Goal: Task Accomplishment & Management: Manage account settings

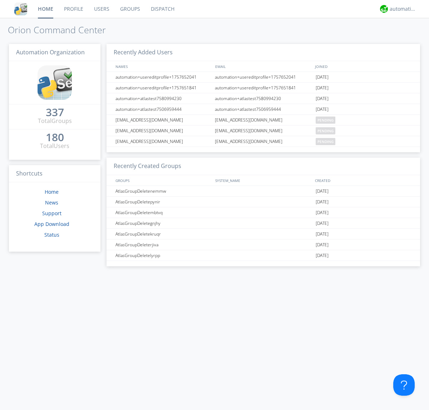
click at [129, 9] on link "Groups" at bounding box center [130, 9] width 31 height 18
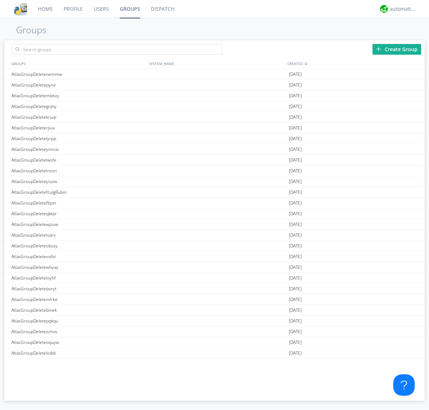
click at [397, 49] on div "Create Group" at bounding box center [397, 49] width 49 height 11
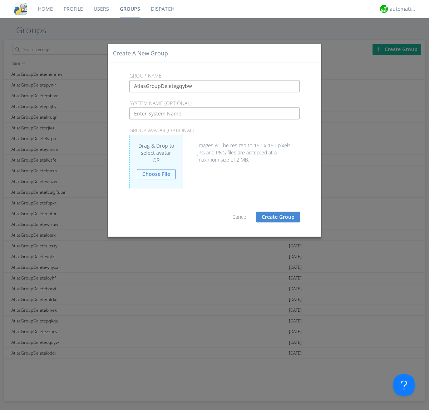
type input "AtlasGroupDeletegqybw"
click at [278, 217] on button "Create Group" at bounding box center [278, 217] width 44 height 11
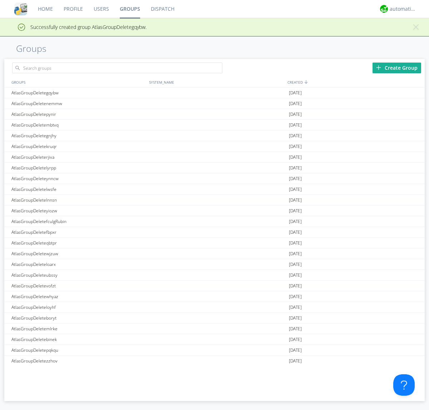
click at [129, 9] on link "Groups" at bounding box center [129, 9] width 31 height 18
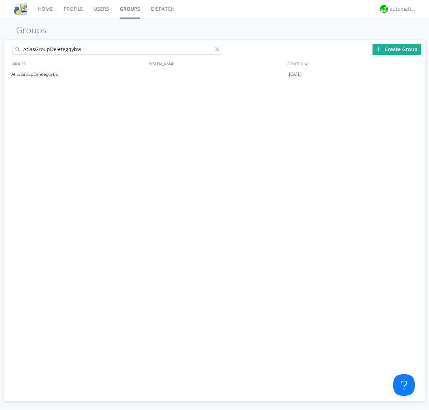
type input "AtlasGroupDeletegqybw"
click at [219, 50] on div at bounding box center [218, 50] width 7 height 7
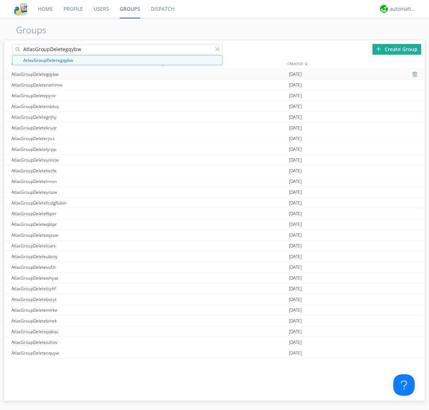
type input "AtlasGroupDeletegqybw"
click at [78, 74] on div "AtlasGroupDeletegqybw" at bounding box center [79, 74] width 138 height 10
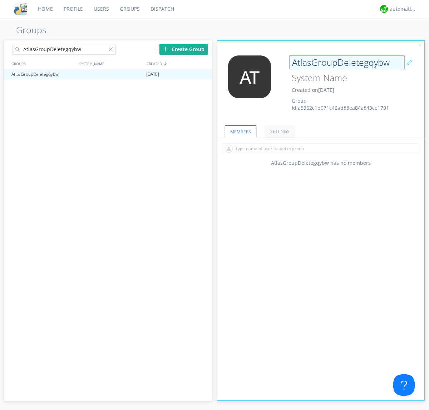
click at [321, 85] on div "AtlasGroupDeletegqybw Created on [DATE] Group Id: a5362c1d071c46ad88ea84a843ce1…" at bounding box center [338, 83] width 104 height 56
click at [347, 62] on input "AtlasGroupDeletegqybw" at bounding box center [347, 62] width 116 height 14
type input "[PERSON_NAME]"
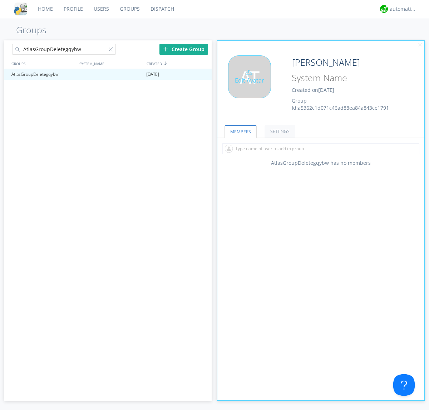
click at [252, 85] on div "Edit Avatar" at bounding box center [249, 76] width 43 height 43
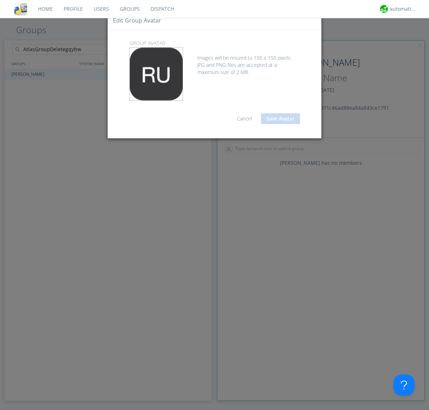
type input "C:\fakepath\selenium.png"
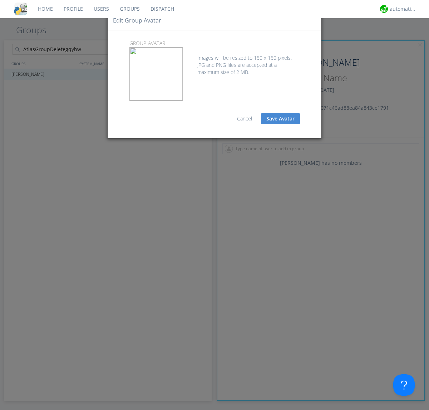
click at [280, 119] on button "Save Avatar" at bounding box center [280, 118] width 39 height 11
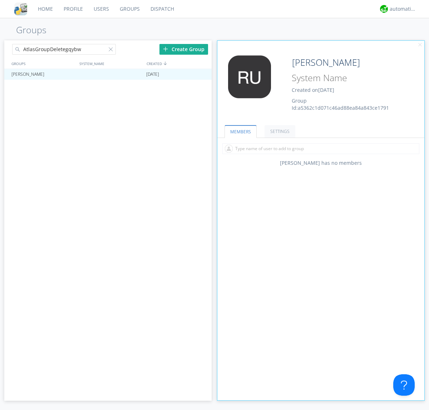
click at [112, 50] on div at bounding box center [112, 50] width 7 height 7
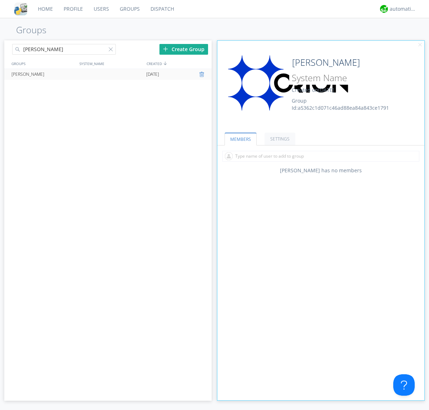
type input "[PERSON_NAME]"
click at [202, 74] on div at bounding box center [202, 75] width 7 height 6
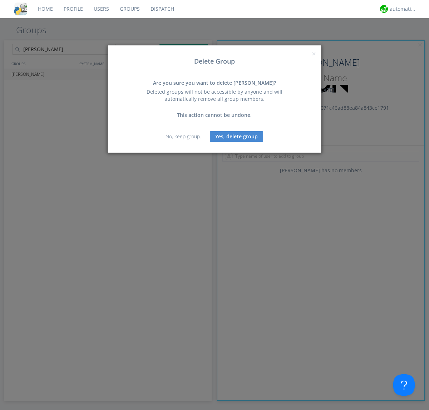
click at [237, 136] on button "Yes, delete group" at bounding box center [236, 136] width 53 height 11
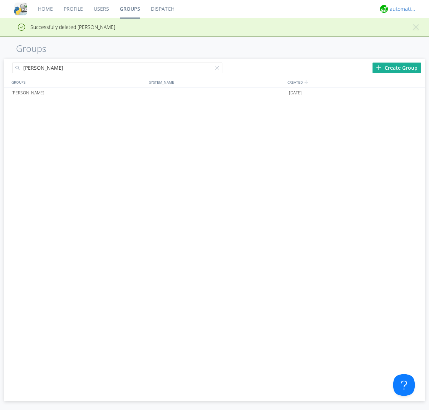
click at [401, 9] on div "automation+atlas" at bounding box center [403, 8] width 27 height 7
